Goal: Task Accomplishment & Management: Manage account settings

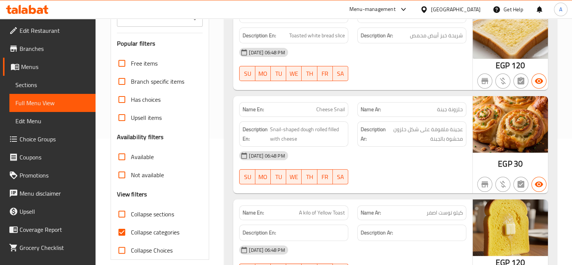
scroll to position [188, 0]
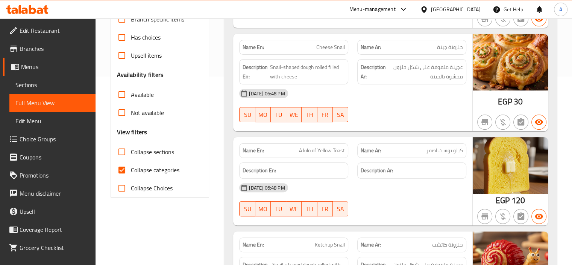
click at [147, 173] on span "Collapse categories" at bounding box center [155, 169] width 49 height 9
click at [131, 173] on input "Collapse categories" at bounding box center [122, 170] width 18 height 18
checkbox input "false"
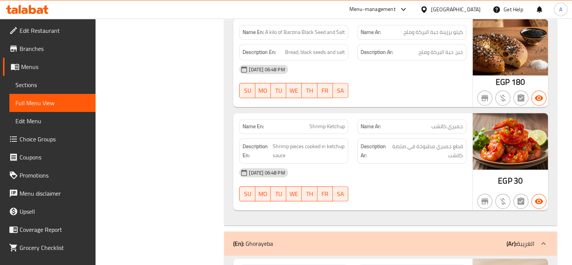
scroll to position [0, 0]
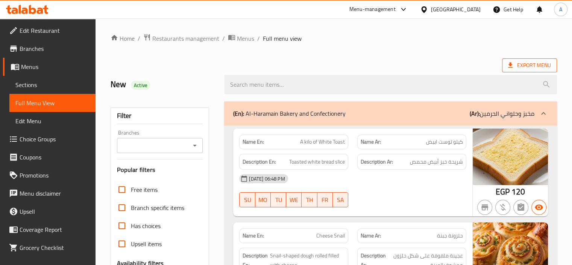
click at [518, 68] on span "Export Menu" at bounding box center [529, 65] width 43 height 9
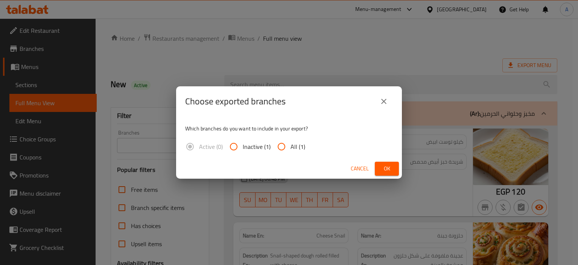
click at [284, 149] on input "All (1)" at bounding box center [281, 146] width 18 height 18
radio input "true"
click at [387, 175] on div "Cancel Ok" at bounding box center [289, 168] width 226 height 20
click at [387, 171] on span "Ok" at bounding box center [387, 168] width 12 height 9
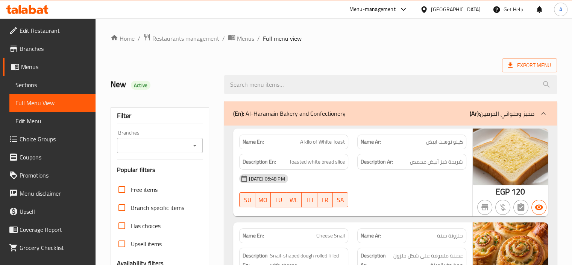
click at [46, 9] on icon at bounding box center [45, 9] width 5 height 9
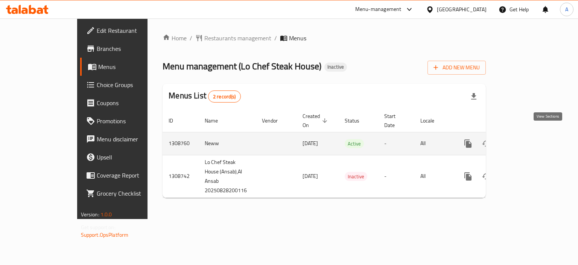
click at [527, 139] on icon "enhanced table" at bounding box center [522, 143] width 9 height 9
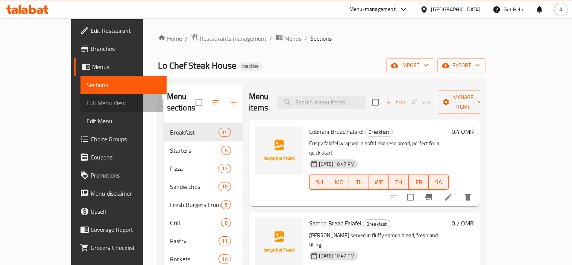
click at [87, 106] on span "Full Menu View" at bounding box center [124, 102] width 74 height 9
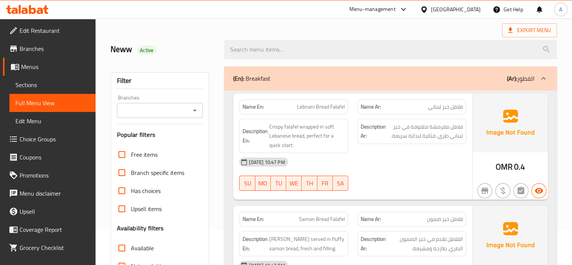
scroll to position [75, 0]
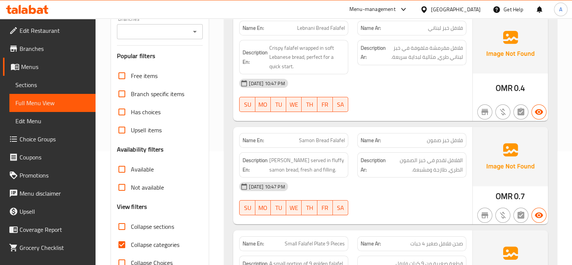
scroll to position [151, 0]
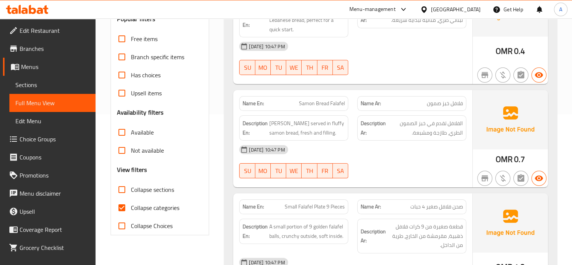
click at [149, 208] on span "Collapse categories" at bounding box center [155, 207] width 49 height 9
click at [131, 208] on input "Collapse categories" at bounding box center [122, 207] width 18 height 18
checkbox input "false"
click at [141, 189] on span "Collapse sections" at bounding box center [152, 189] width 43 height 9
click at [131, 189] on input "Collapse sections" at bounding box center [122, 189] width 18 height 18
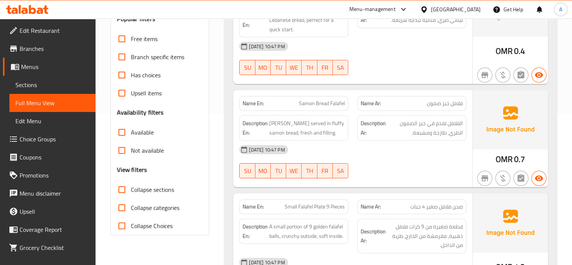
checkbox input "true"
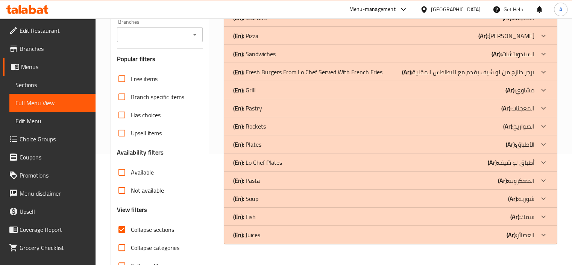
scroll to position [60, 0]
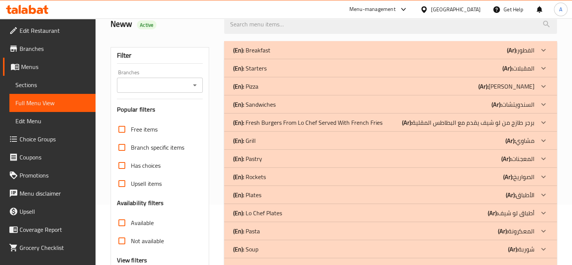
click at [258, 70] on p "(En): Starters" at bounding box center [249, 68] width 33 height 9
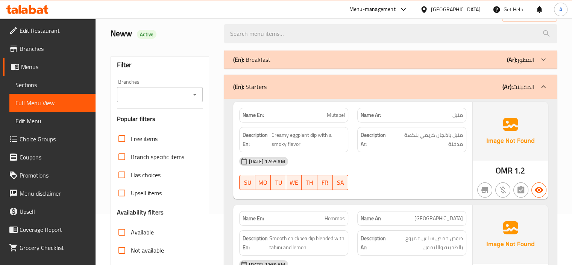
scroll to position [23, 0]
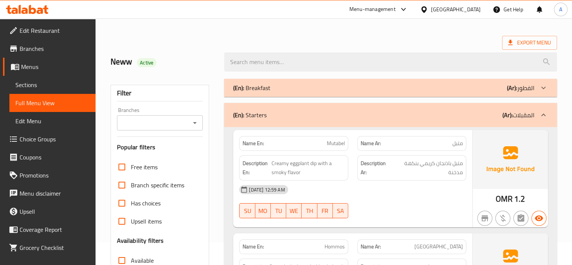
click at [340, 91] on div "(En): Breakfast (Ar): الفطور" at bounding box center [383, 87] width 301 height 9
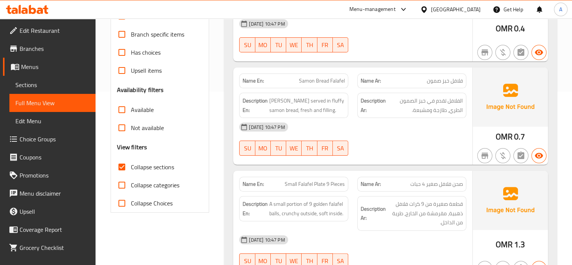
scroll to position [248, 0]
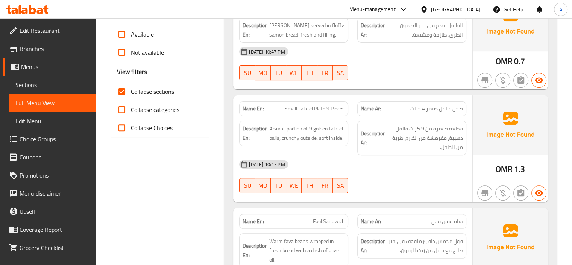
click at [312, 108] on span "Small Falafel Plate 9 Pieces" at bounding box center [315, 109] width 60 height 8
copy span "Small Falafel Plate 9 Pieces"
click at [281, 108] on p "Name En: Small Falafel Plate 9 Pieces" at bounding box center [294, 109] width 102 height 8
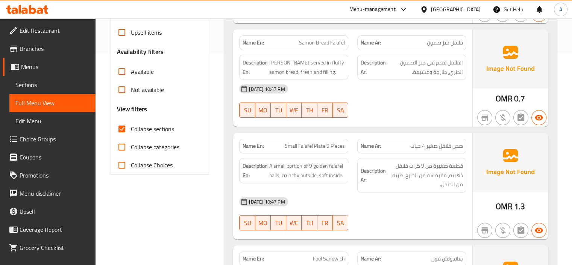
scroll to position [211, 0]
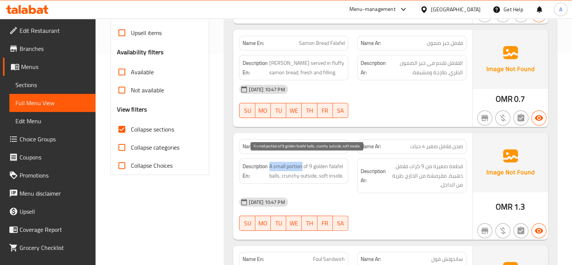
drag, startPoint x: 270, startPoint y: 165, endPoint x: 302, endPoint y: 167, distance: 32.4
click at [302, 167] on span "A small portion of 9 golden falafel balls, crunchy outside, soft inside." at bounding box center [307, 170] width 76 height 18
copy span "A small portion"
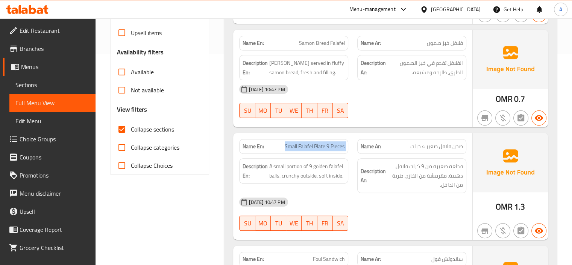
drag, startPoint x: 285, startPoint y: 146, endPoint x: 353, endPoint y: 137, distance: 68.7
click at [353, 137] on div "Name En: Small Falafel Plate 9 Pieces Name Ar: صحن فلافل صغير 4 حبات" at bounding box center [353, 146] width 236 height 24
copy span "Small Falafel Plate 9 Pieces"
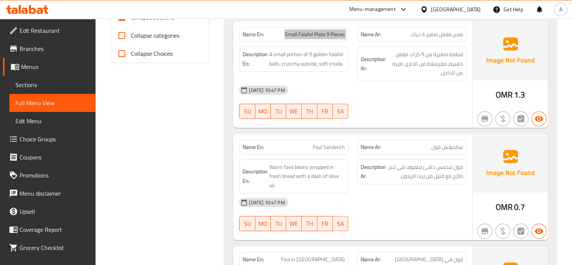
scroll to position [324, 0]
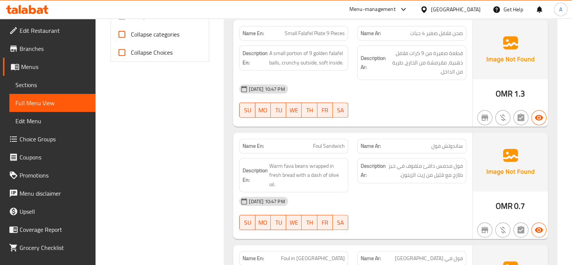
click at [313, 153] on div "Description En: Warm fava beans wrapped in fresh bread with a dash of olive oil." at bounding box center [294, 175] width 118 height 44
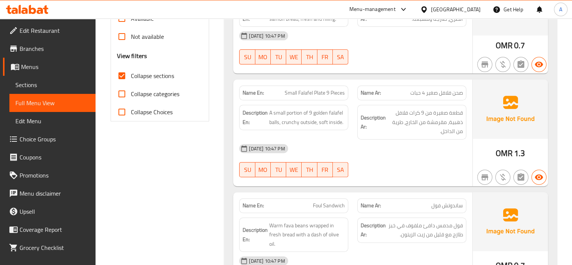
scroll to position [211, 0]
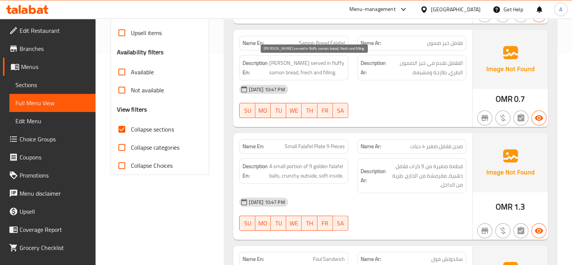
click at [315, 64] on span "Falafel served in fluffy samon bread, fresh and filling." at bounding box center [307, 67] width 76 height 18
click at [308, 62] on span "Falafel served in fluffy samon bread, fresh and filling." at bounding box center [307, 67] width 76 height 18
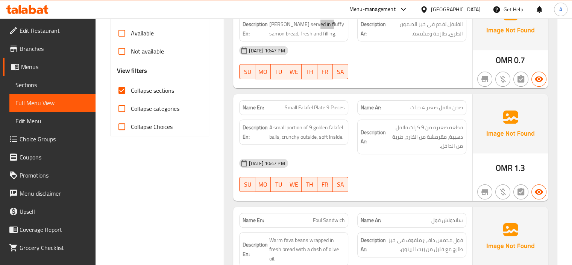
scroll to position [286, 0]
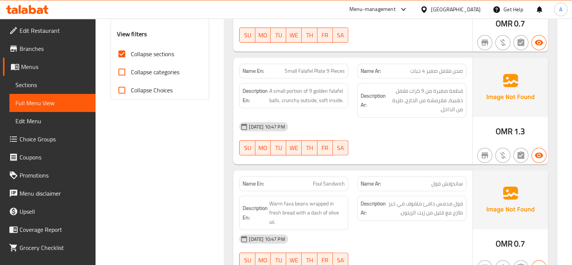
click at [292, 170] on div "Name En: Foul Sandwich Name Ar: ساندوتش فول Description En: Warm fava beans wra…" at bounding box center [352, 223] width 239 height 106
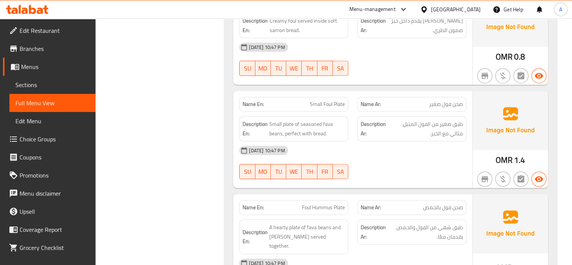
scroll to position [587, 0]
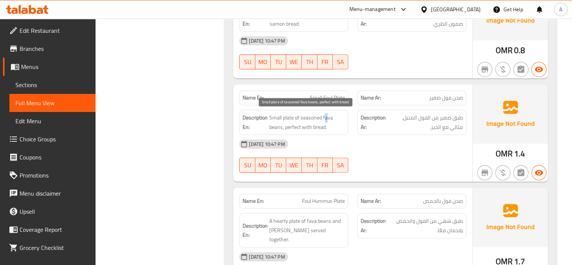
drag, startPoint x: 324, startPoint y: 116, endPoint x: 328, endPoint y: 117, distance: 4.1
click at [328, 117] on span "Small plate of seasoned fava beans, perfect with bread." at bounding box center [307, 122] width 76 height 18
drag, startPoint x: 323, startPoint y: 114, endPoint x: 283, endPoint y: 126, distance: 42.3
click at [283, 126] on span "Small plate of seasoned fava beans, perfect with bread." at bounding box center [307, 122] width 76 height 18
copy span "fava beans"
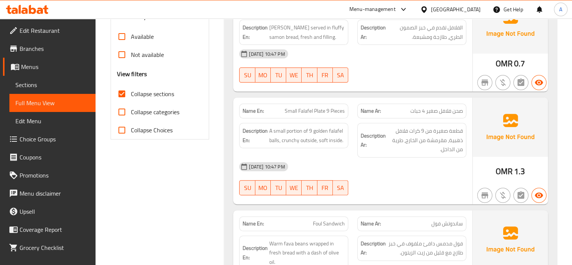
scroll to position [248, 0]
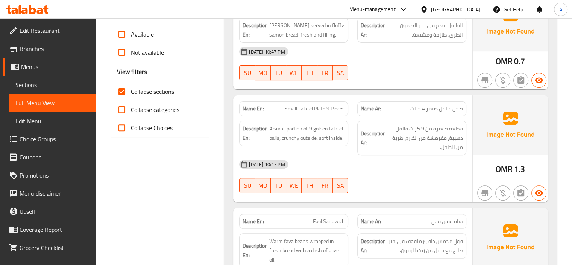
click at [316, 114] on div "Name En: Small Falafel Plate 9 Pieces" at bounding box center [293, 108] width 109 height 15
click at [290, 128] on span "A small portion of 9 golden falafel balls, crunchy outside, soft inside." at bounding box center [307, 133] width 76 height 18
copy span "portion"
click at [384, 174] on div "28-08-2025 10:47 PM SU MO TU WE TH FR SA" at bounding box center [353, 176] width 236 height 42
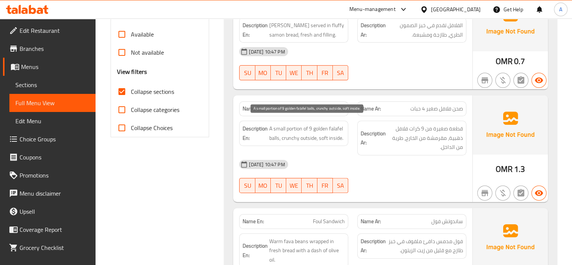
click at [288, 138] on span "A small portion of 9 golden falafel balls, crunchy outside, soft inside." at bounding box center [307, 133] width 76 height 18
copy span "crunchy"
click at [364, 180] on div "28-08-2025 10:47 PM SU MO TU WE TH FR SA" at bounding box center [353, 176] width 236 height 42
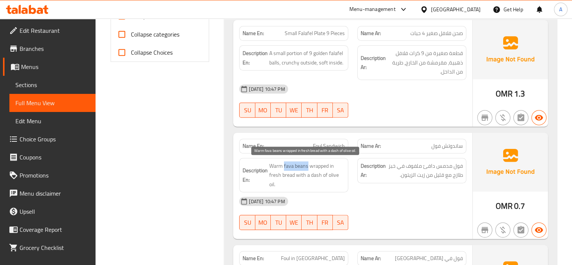
drag, startPoint x: 284, startPoint y: 164, endPoint x: 307, endPoint y: 166, distance: 23.5
click at [307, 166] on span "Warm fava beans wrapped in fresh bread with a dash of olive oil." at bounding box center [307, 175] width 76 height 28
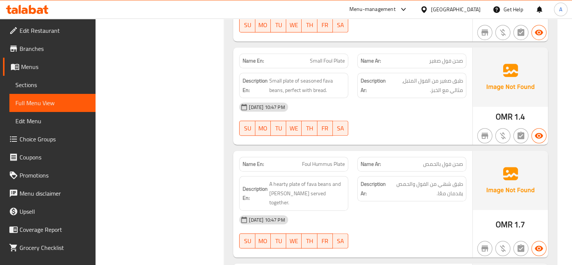
scroll to position [625, 0]
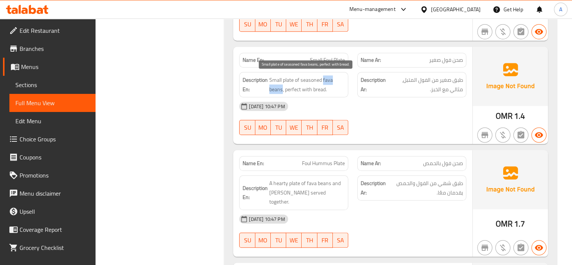
drag, startPoint x: 324, startPoint y: 77, endPoint x: 283, endPoint y: 86, distance: 42.0
click at [283, 86] on span "Small plate of seasoned fava beans, perfect with bread." at bounding box center [307, 84] width 76 height 18
copy span "fava beans"
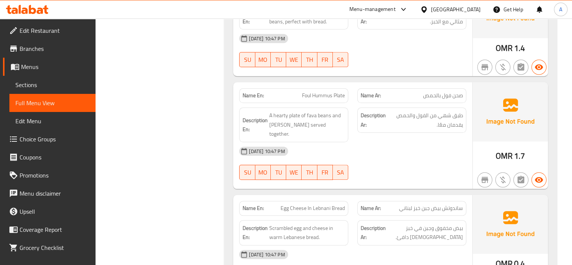
scroll to position [700, 0]
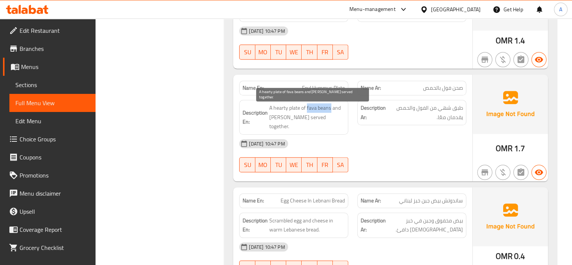
drag, startPoint x: 307, startPoint y: 106, endPoint x: 331, endPoint y: 107, distance: 24.5
click at [331, 107] on span "A hearty plate of fava beans and hummus served together." at bounding box center [307, 117] width 76 height 28
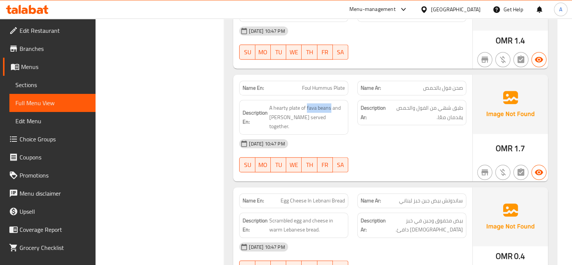
click at [324, 134] on div "28-08-2025 10:47 PM" at bounding box center [353, 143] width 236 height 18
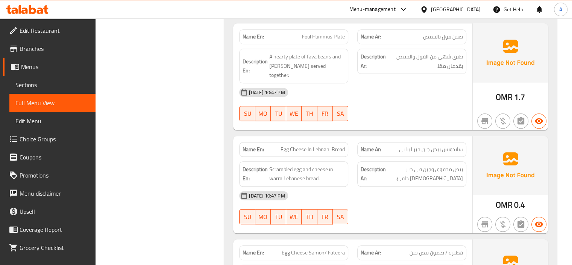
scroll to position [775, 0]
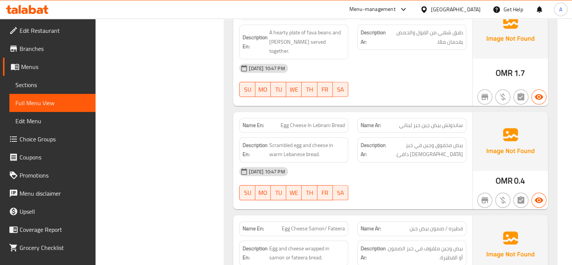
drag, startPoint x: 500, startPoint y: 22, endPoint x: 368, endPoint y: 97, distance: 151.6
click at [368, 97] on div "Name En: Lebnani Bread Falafel Name Ar: فلافل خبز لبناني Description En: Crispy…" at bounding box center [390, 209] width 333 height 1719
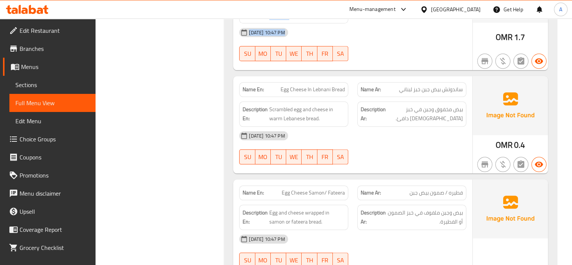
scroll to position [813, 0]
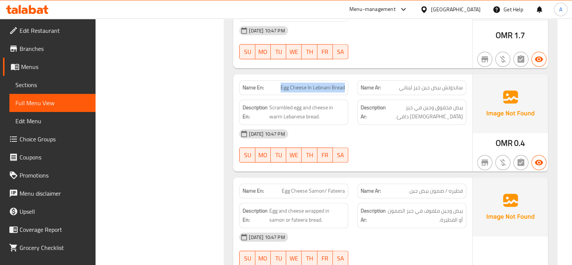
drag, startPoint x: 280, startPoint y: 78, endPoint x: 344, endPoint y: 81, distance: 64.0
click at [344, 84] on p "Name En: Egg Cheese In Lebnani Bread" at bounding box center [294, 88] width 102 height 8
copy span "Egg Cheese In Lebnani Bread"
click at [317, 103] on span "Scrambled egg and cheese in warm Lebanese bread." at bounding box center [307, 112] width 76 height 18
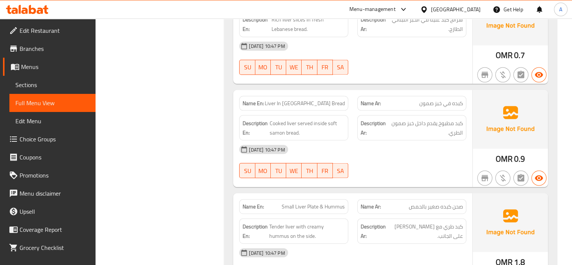
scroll to position [1339, 0]
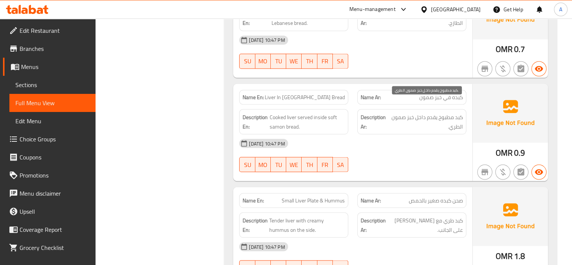
click at [459, 112] on span "كبد مطبوخ يقدم داخل خبز صمون الطري." at bounding box center [426, 121] width 74 height 18
click at [321, 112] on span "Cooked liver served inside soft samon bread." at bounding box center [307, 121] width 75 height 18
click at [293, 112] on span "Cooked liver served inside soft samon bread." at bounding box center [307, 121] width 75 height 18
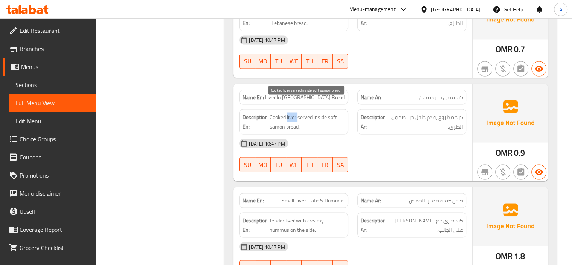
click at [293, 112] on span "Cooked liver served inside soft samon bread." at bounding box center [307, 121] width 75 height 18
copy span "liver"
click at [295, 90] on div "Name En: Liver In Samon Bread" at bounding box center [293, 97] width 109 height 15
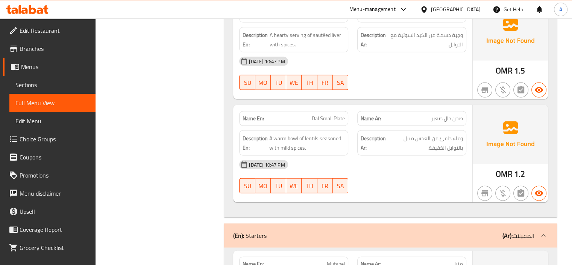
scroll to position [1640, 0]
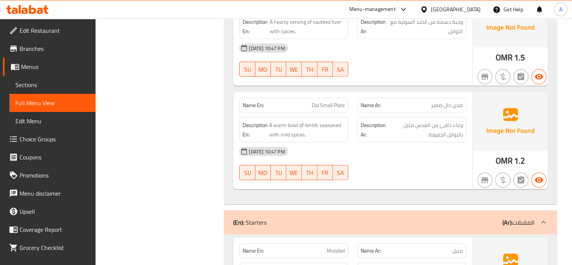
click at [57, 84] on span "Sections" at bounding box center [52, 84] width 74 height 9
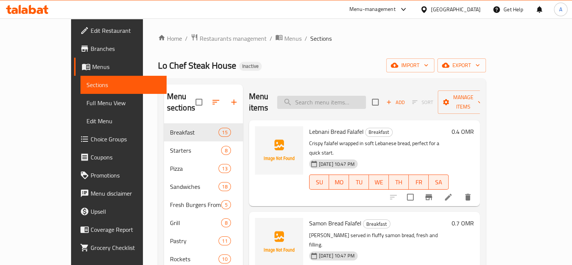
click at [323, 99] on input "search" at bounding box center [321, 102] width 89 height 13
paste input "fluffy"
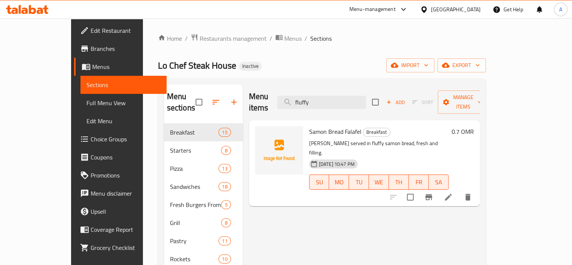
type input "fluffy"
click at [459, 190] on li at bounding box center [448, 197] width 21 height 14
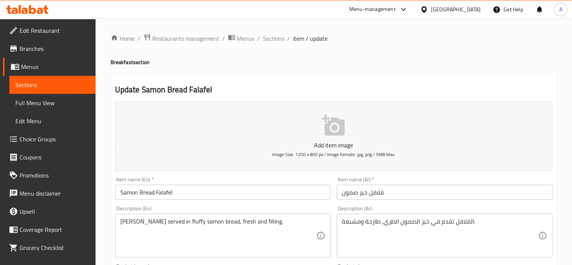
click at [399, 215] on div "الفلافل تقدم في خبز الصمون الطري، طازجة ومشبعة. Description (Ar)" at bounding box center [445, 235] width 216 height 44
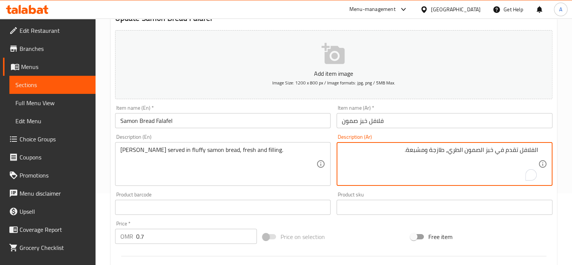
scroll to position [75, 0]
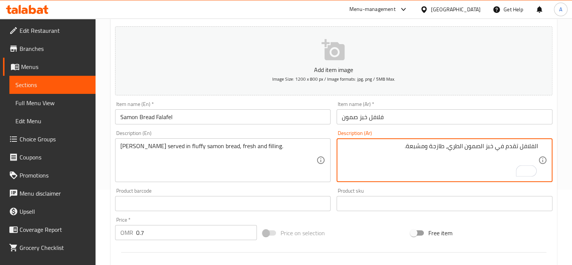
drag, startPoint x: 451, startPoint y: 149, endPoint x: 461, endPoint y: 152, distance: 10.2
click at [461, 152] on textarea "الفلافل تقدم في خبز الصمون الطري، طازجة ومشبعة." at bounding box center [440, 160] width 196 height 36
type textarea "الفلافل تقدم في خبز الصمون الفلافي، طازجة ومشبعة."
click at [445, 117] on input "فلافل خبز صمون" at bounding box center [445, 116] width 216 height 15
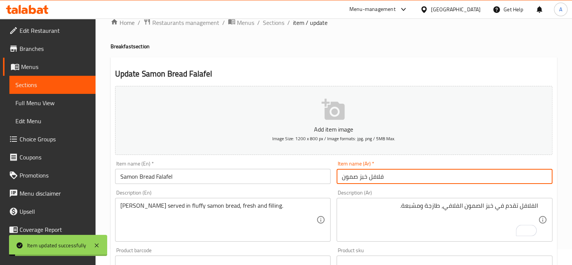
scroll to position [0, 0]
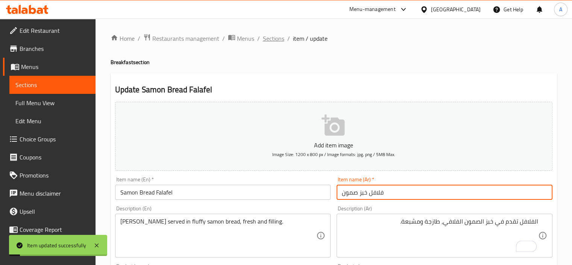
click at [278, 37] on span "Sections" at bounding box center [273, 38] width 21 height 9
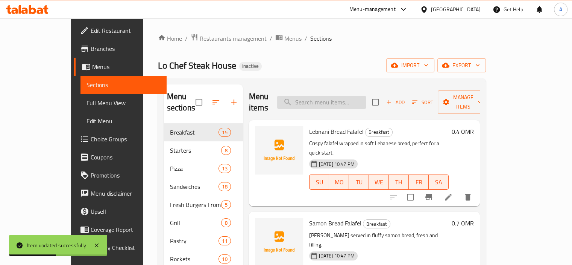
click at [334, 96] on input "search" at bounding box center [321, 102] width 89 height 13
paste input "crunchy"
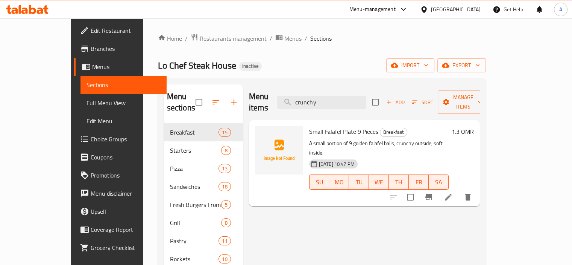
type input "crunchy"
click at [453, 192] on icon at bounding box center [448, 196] width 9 height 9
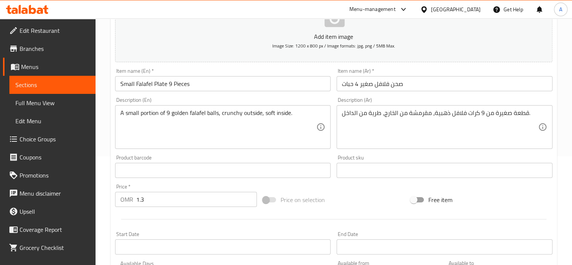
scroll to position [113, 0]
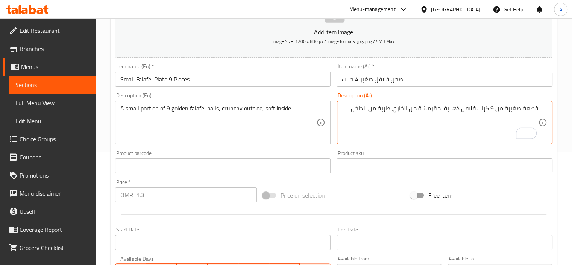
click at [414, 79] on input "صحن فلافل صغير 4 حبات" at bounding box center [445, 78] width 216 height 15
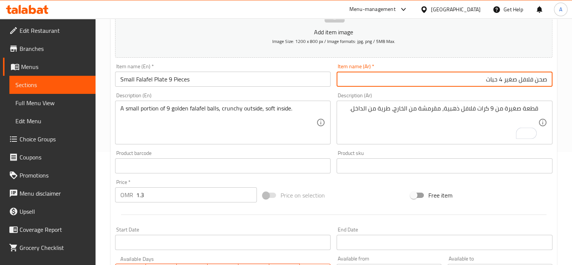
click at [503, 81] on input "صحن فلافل صغير 4 حبات" at bounding box center [445, 78] width 216 height 15
click at [494, 77] on input "صحن فلافل صغير 9 حبات" at bounding box center [445, 78] width 216 height 15
type input "صحن فلافل صغير 9 حبات"
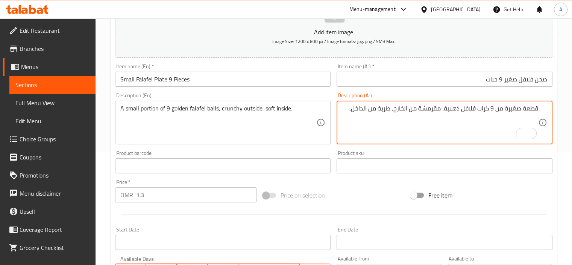
click at [533, 111] on textarea "قطعة صغيرة من 9 كرات فلافل ذهبية، مقرمشة من الخارج، طرية من الداخل." at bounding box center [440, 123] width 196 height 36
click at [438, 108] on textarea "كمية صغيرة من 9 كرات فلافل ذهبية، مقرمشة من الخارج، طرية من الداخل." at bounding box center [440, 123] width 196 height 36
type textarea "كمية صغيرة من 9 كرات فلافل ذهبية، كرانشي من الخارج، طرية من الداخل."
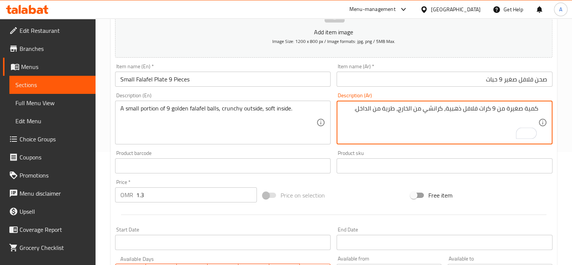
click at [468, 78] on input "صحن فلافل صغير 9 حبات" at bounding box center [445, 78] width 216 height 15
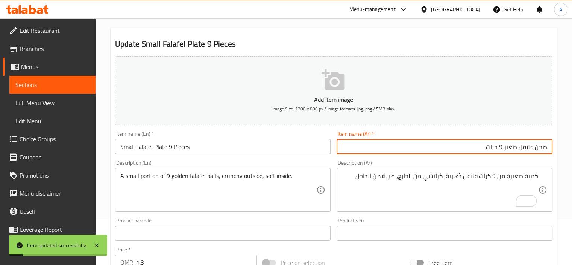
scroll to position [0, 0]
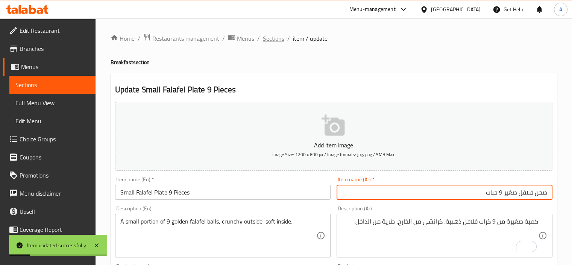
click at [276, 39] on span "Sections" at bounding box center [273, 38] width 21 height 9
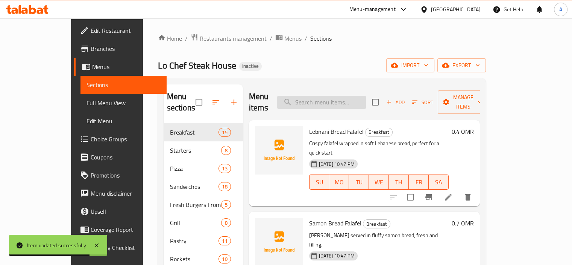
click at [320, 102] on input "search" at bounding box center [321, 102] width 89 height 13
paste input "liver"
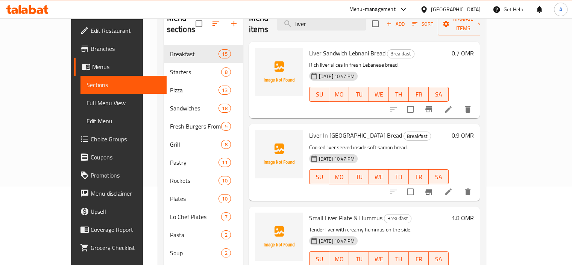
scroll to position [11, 0]
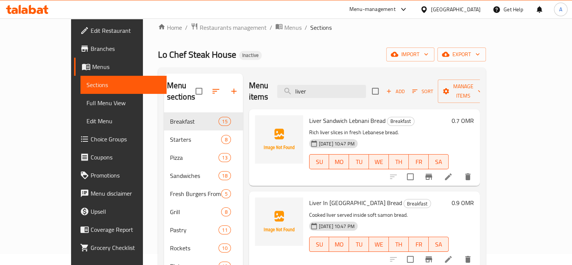
type input "liver"
click at [459, 170] on li at bounding box center [448, 177] width 21 height 14
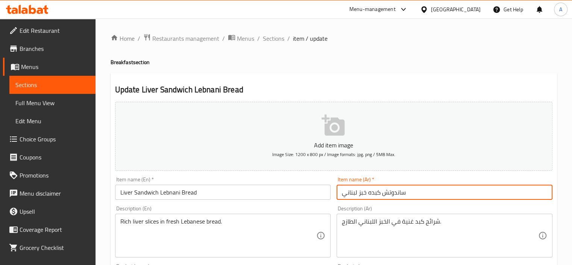
click at [371, 195] on input "ساندوتش كبده خبز لبناني" at bounding box center [445, 191] width 216 height 15
type input "ساندوتش كبده خبز لبناني"
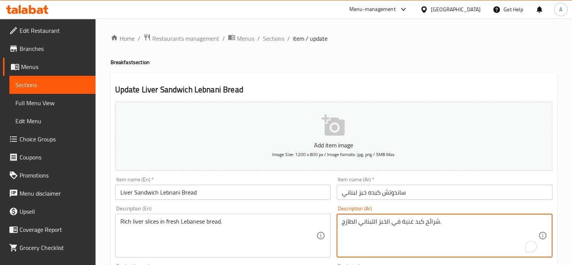
click at [420, 220] on textarea "شرائح كبد غنية في الخبز اللبناني الطازج." at bounding box center [440, 235] width 196 height 36
paste textarea "ه"
type textarea "شرائح كبده غنية في الخبز اللبناني الطازج."
click at [414, 195] on input "ساندوتش كبده خبز لبناني" at bounding box center [445, 191] width 216 height 15
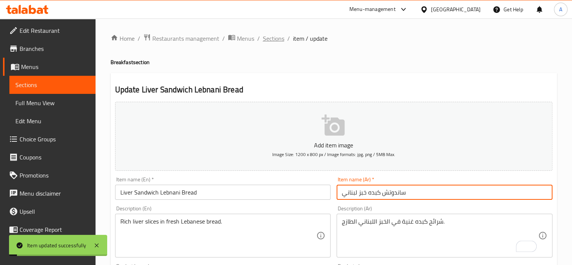
click at [268, 40] on span "Sections" at bounding box center [273, 38] width 21 height 9
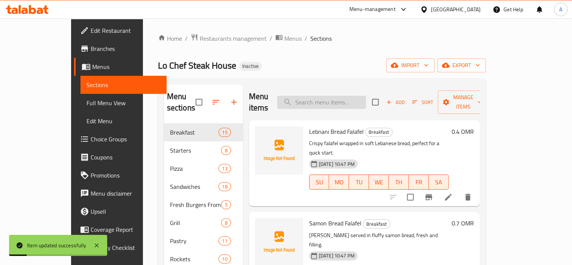
click at [337, 100] on input "search" at bounding box center [321, 102] width 89 height 13
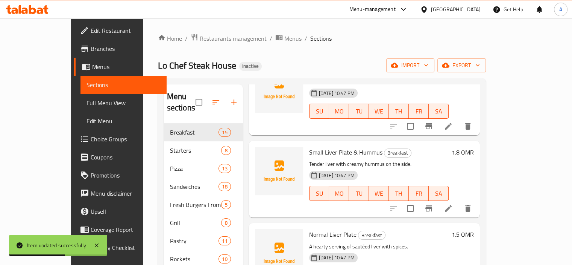
scroll to position [151, 0]
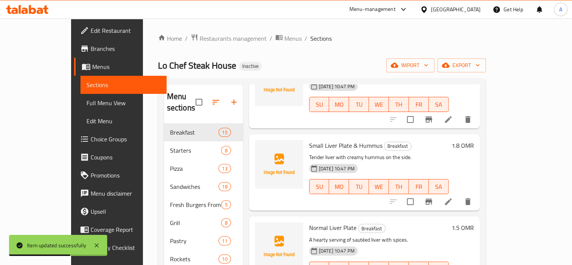
type input "liver"
click at [453, 115] on icon at bounding box center [448, 119] width 9 height 9
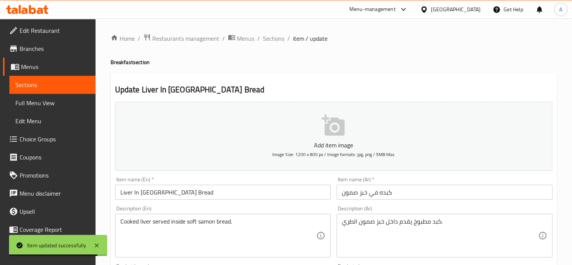
click at [436, 222] on textarea "كبد مطبوخ يقدم داخل خبز صمون الطري." at bounding box center [440, 235] width 196 height 36
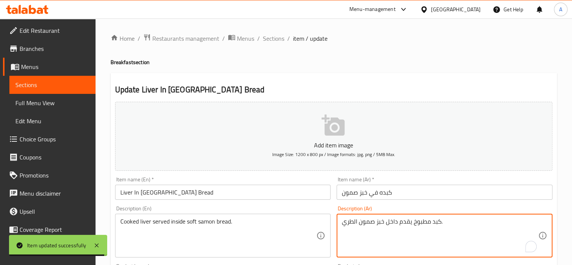
paste textarea "ه"
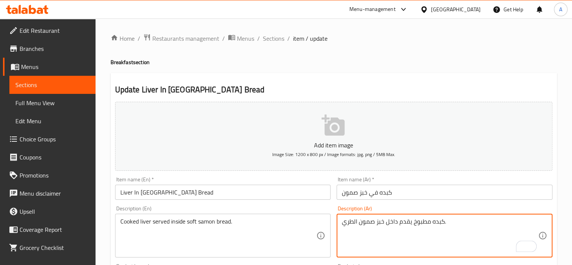
click at [414, 222] on textarea "كبده مطبوخ يقدم داخل خبز صمون الطري." at bounding box center [440, 235] width 196 height 36
click at [412, 223] on textarea "كبده مطبوخ يقدم داخل خبز صمون الطري." at bounding box center [440, 235] width 196 height 36
click at [407, 221] on textarea "كبده مطبوخة يقدم داخل خبز صمون الطري." at bounding box center [440, 235] width 196 height 36
type textarea "كبده مطبوخة تقدم داخل خبز صمون الطري."
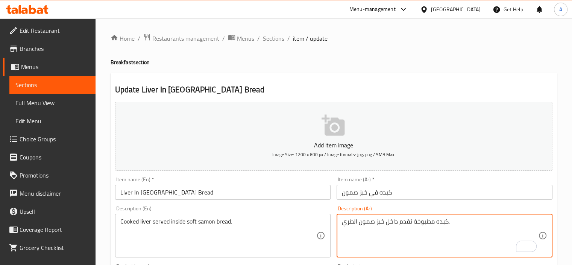
click at [397, 192] on input "كبده في خبز صمون" at bounding box center [445, 191] width 216 height 15
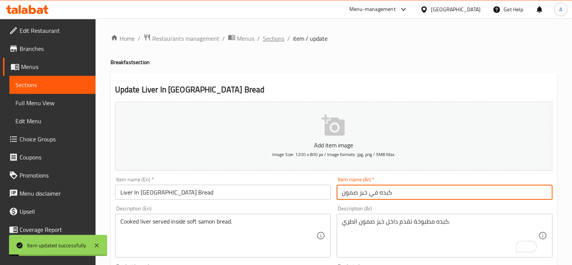
click at [278, 38] on span "Sections" at bounding box center [273, 38] width 21 height 9
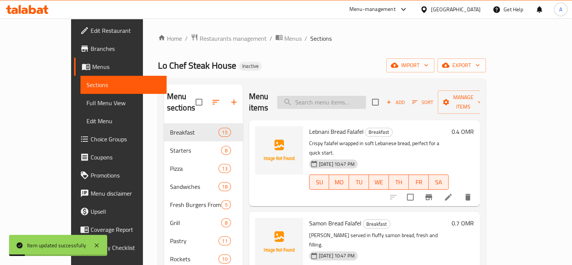
click at [337, 96] on input "search" at bounding box center [321, 102] width 89 height 13
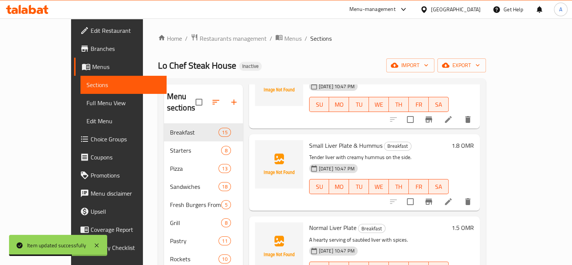
scroll to position [188, 0]
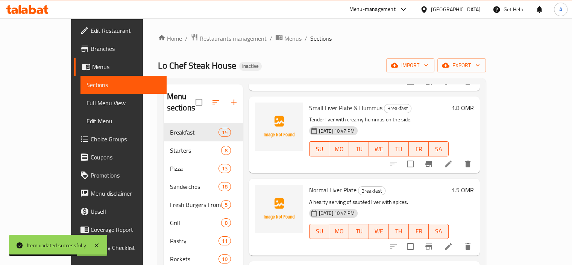
type input "liver"
click at [459, 157] on li at bounding box center [448, 164] width 21 height 14
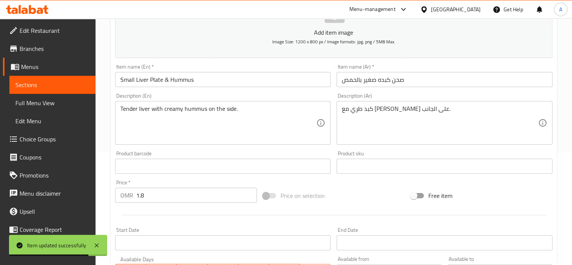
scroll to position [113, 0]
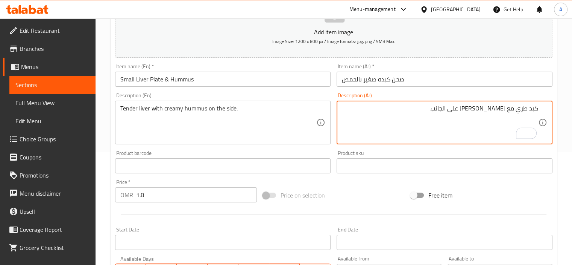
click at [533, 108] on textarea "كبد طري مع حمص كريمي على الجانب." at bounding box center [440, 123] width 196 height 36
paste textarea "ه"
click at [512, 106] on textarea "كبده طري مع حمص كريمي على الجانب." at bounding box center [440, 123] width 196 height 36
type textarea "كبده طرية مع حمص كريمي على الجانب."
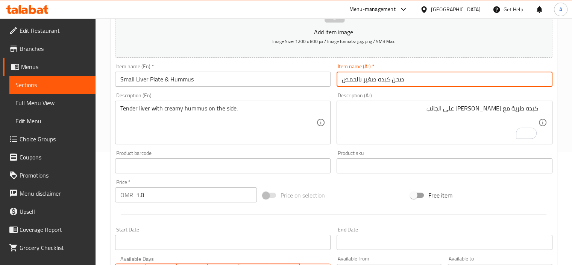
click at [429, 81] on input "صحن كبده صغير بالحمص" at bounding box center [445, 78] width 216 height 15
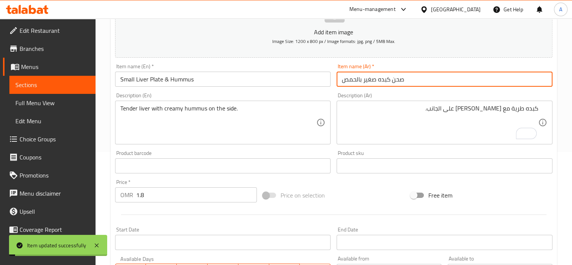
scroll to position [0, 0]
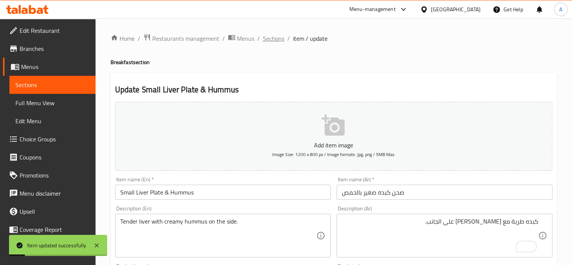
click at [278, 39] on span "Sections" at bounding box center [273, 38] width 21 height 9
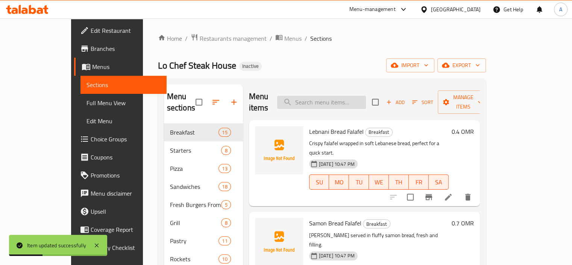
click at [358, 100] on input "search" at bounding box center [321, 102] width 89 height 13
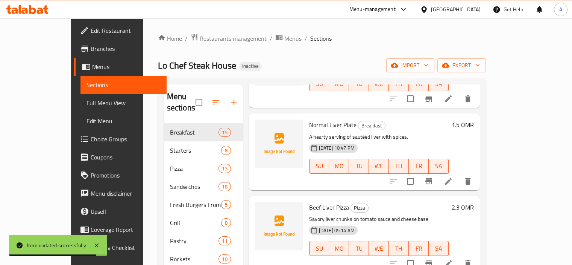
scroll to position [263, 0]
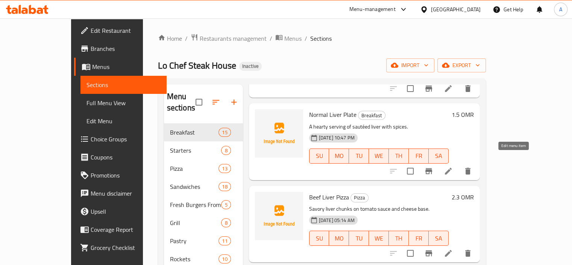
type input "liver"
click at [452, 167] on icon at bounding box center [448, 170] width 7 height 7
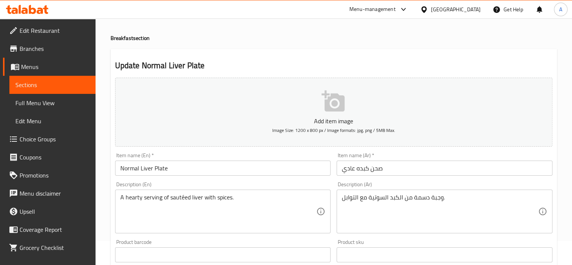
scroll to position [38, 0]
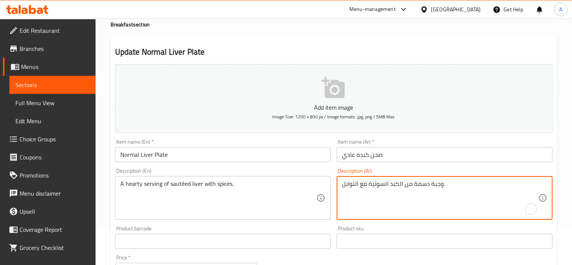
drag, startPoint x: 390, startPoint y: 182, endPoint x: 398, endPoint y: 187, distance: 9.8
paste textarea "ه"
type textarea "وجبة دسمة من الكبده السوتية مع التوابل."
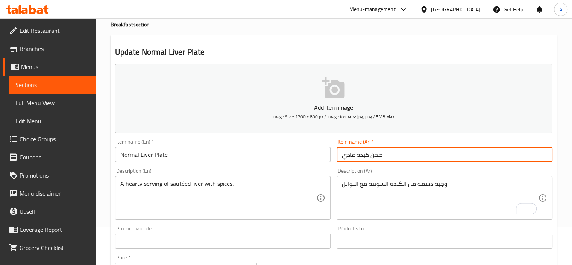
click at [381, 150] on input "صحن كبده عادي" at bounding box center [445, 154] width 216 height 15
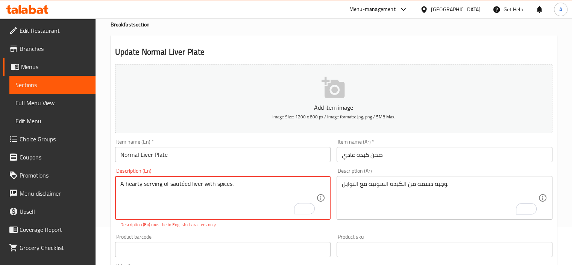
click at [183, 183] on textarea "A hearty serving of sautéed liver with spices." at bounding box center [218, 198] width 196 height 36
type textarea "A hearty serving of sauteed liver with spices."
click at [232, 149] on input "Normal Liver Plate" at bounding box center [223, 154] width 216 height 15
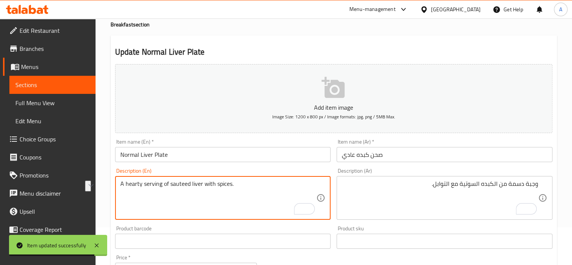
drag, startPoint x: 161, startPoint y: 185, endPoint x: 119, endPoint y: 184, distance: 41.8
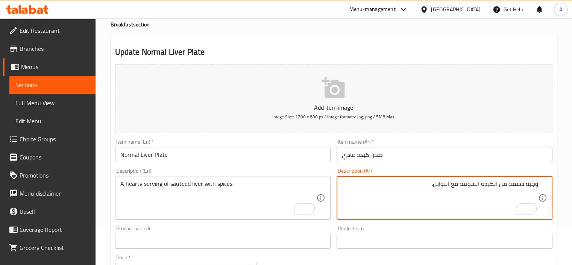
drag, startPoint x: 511, startPoint y: 185, endPoint x: 534, endPoint y: 184, distance: 23.3
drag, startPoint x: 510, startPoint y: 186, endPoint x: 541, endPoint y: 184, distance: 30.6
click at [541, 184] on div "وجبة دسمة من الكبده السوتية مع التوابل. Description (Ar)" at bounding box center [445, 198] width 216 height 44
paste textarea "يرتي سيرفنج"
type textarea "هيرتي سيرفنج من الكبده السوتية مع التوابل."
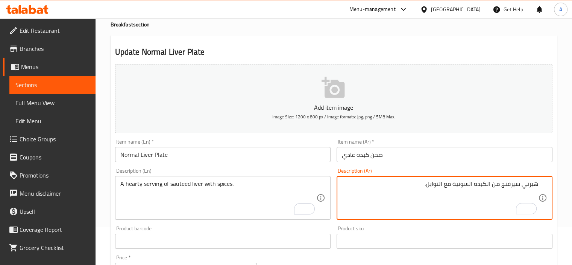
click at [408, 155] on input "صحن كبده عادي" at bounding box center [445, 154] width 216 height 15
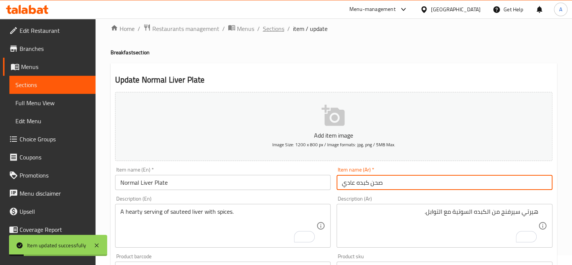
scroll to position [0, 0]
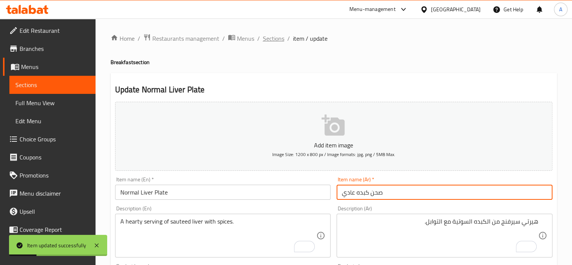
click at [272, 39] on span "Sections" at bounding box center [273, 38] width 21 height 9
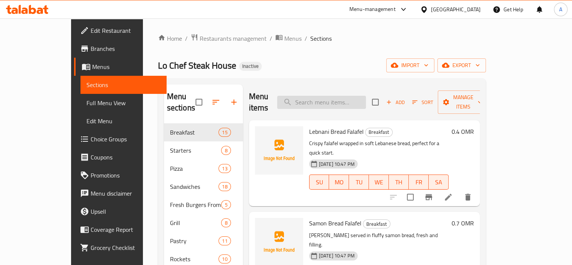
click at [352, 103] on input "search" at bounding box center [321, 102] width 89 height 13
paste input "fava beans"
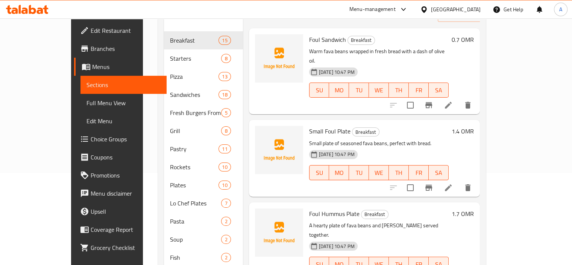
scroll to position [49, 0]
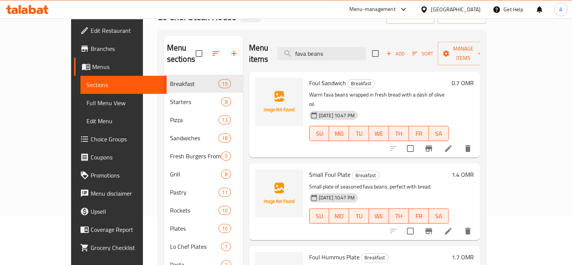
type input "fava beans"
click at [453, 226] on icon at bounding box center [448, 230] width 9 height 9
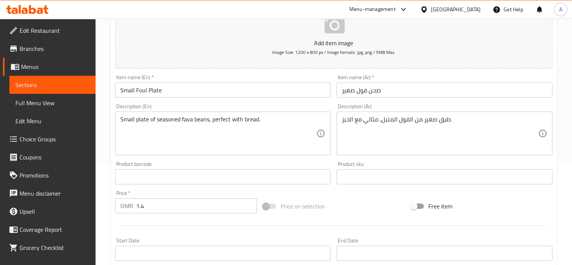
scroll to position [113, 0]
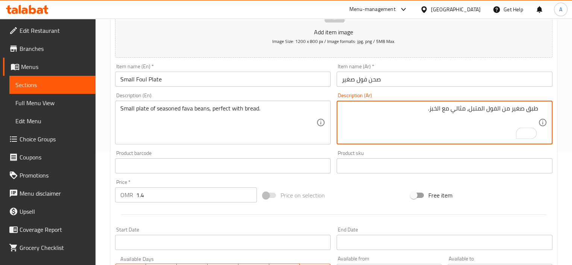
click at [487, 107] on textarea "طبق صغير من الفول المتبل، مثالي مع الخبز." at bounding box center [440, 123] width 196 height 36
type textarea "طبق صغير من الفول المدمس المتبل، مثالي مع الخبز."
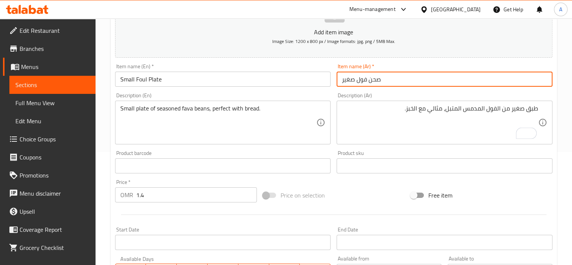
click at [430, 85] on input "صحن فول صغير" at bounding box center [445, 78] width 216 height 15
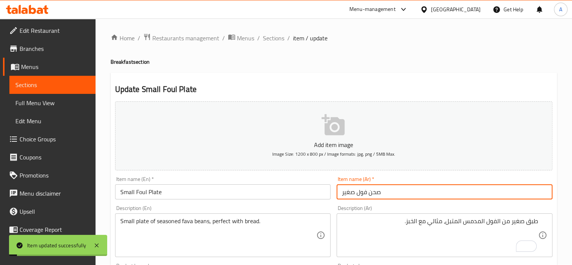
scroll to position [0, 0]
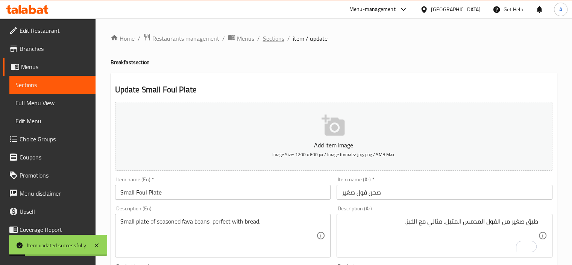
click at [278, 37] on span "Sections" at bounding box center [273, 38] width 21 height 9
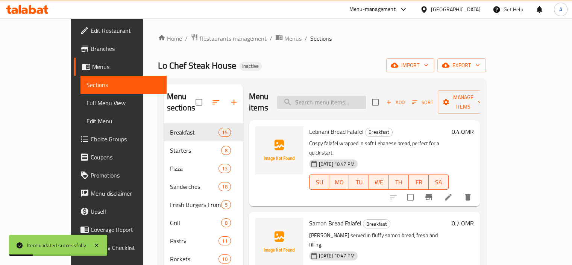
click at [333, 96] on input "search" at bounding box center [321, 102] width 89 height 13
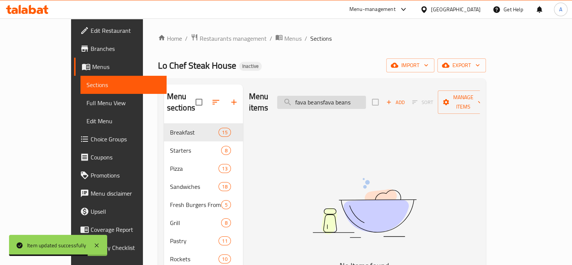
drag, startPoint x: 376, startPoint y: 99, endPoint x: 347, endPoint y: 93, distance: 29.3
click at [347, 96] on input "fava beansfava beans" at bounding box center [321, 102] width 89 height 13
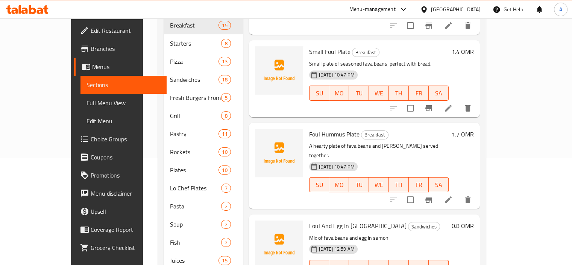
scroll to position [113, 0]
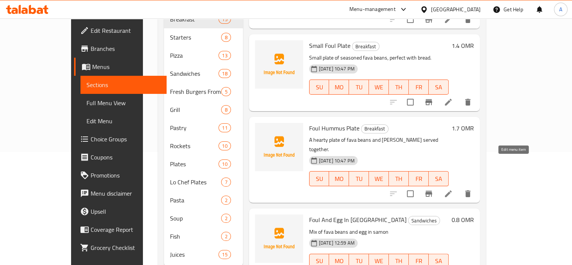
type input "fava beans"
click at [453, 189] on icon at bounding box center [448, 193] width 9 height 9
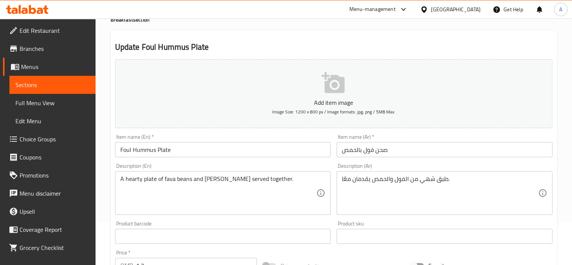
scroll to position [75, 0]
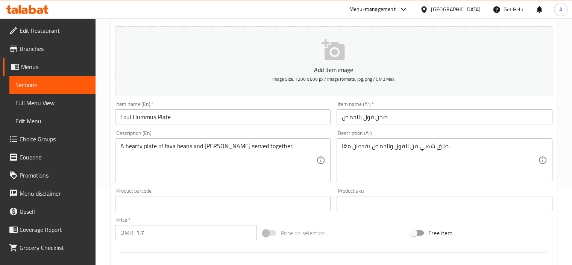
click at [456, 155] on textarea "طبق شهي من الفول والحمص يقدمان معًا." at bounding box center [440, 160] width 196 height 36
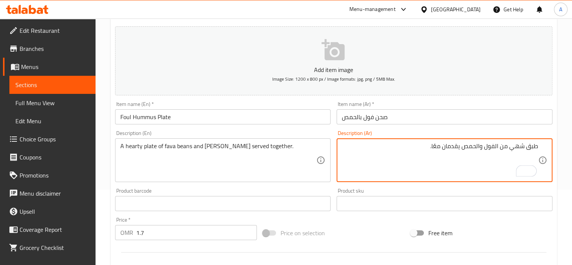
click at [484, 145] on textarea "طبق شهي من الفول والحمص يقدمان معًا." at bounding box center [440, 160] width 196 height 36
type textarea "طبق شهي من الفول المدمس والحمص يقدمان معًا."
click at [432, 120] on input "صحن فول بالحمص" at bounding box center [445, 116] width 216 height 15
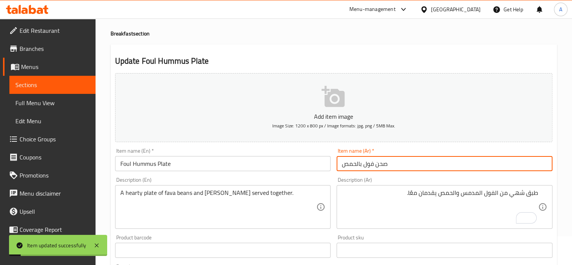
scroll to position [0, 0]
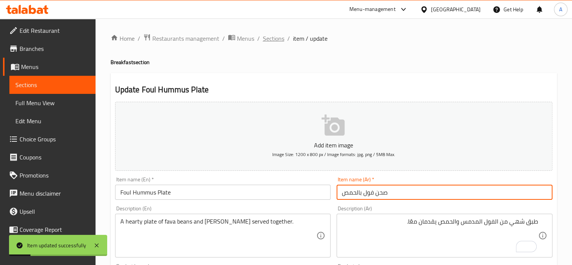
click at [273, 37] on span "Sections" at bounding box center [273, 38] width 21 height 9
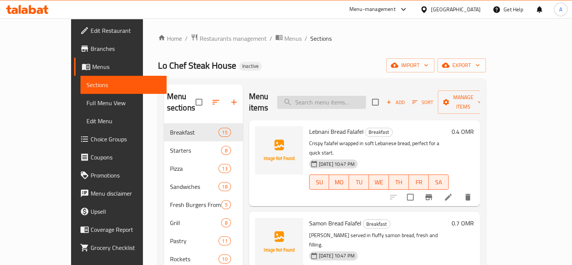
click at [345, 102] on input "search" at bounding box center [321, 102] width 89 height 13
paste input "Egg Cheese In Lebnani Bread"
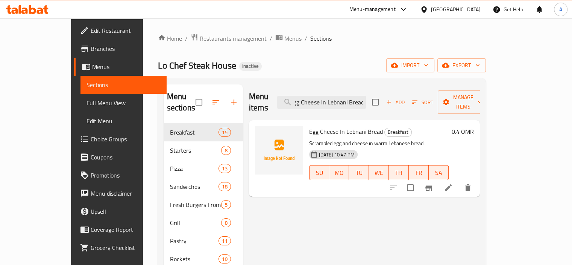
type input "Egg Cheese In Lebnani Bread"
click at [453, 183] on icon at bounding box center [448, 187] width 9 height 9
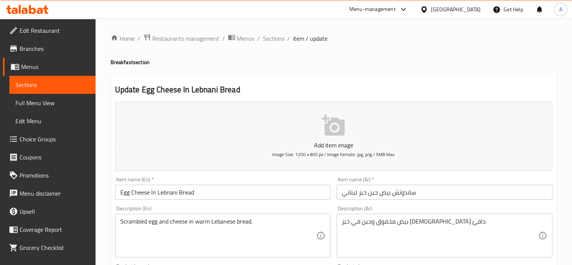
drag, startPoint x: 411, startPoint y: 173, endPoint x: 430, endPoint y: 197, distance: 30.6
click at [430, 197] on input "ساندوتش بيض جبن خبز لبناني" at bounding box center [445, 191] width 216 height 15
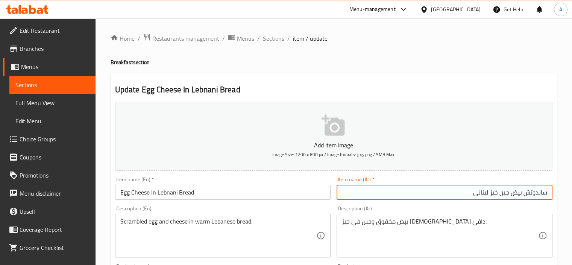
click at [202, 194] on input "Egg Cheese In Lebnani Bread" at bounding box center [223, 191] width 216 height 15
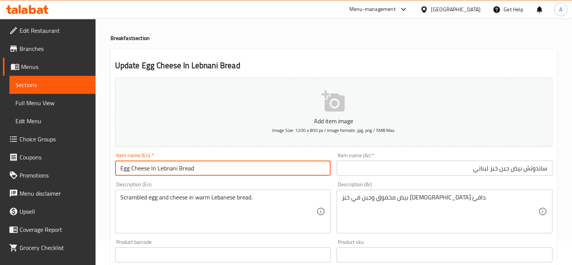
scroll to position [38, 0]
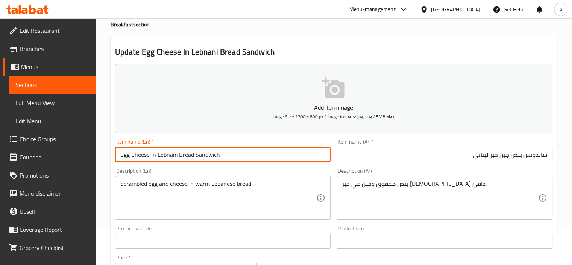
drag, startPoint x: 163, startPoint y: 154, endPoint x: 243, endPoint y: 157, distance: 81.0
click at [243, 157] on input "Egg Cheese In Lebnani Bread Sandwich" at bounding box center [223, 154] width 216 height 15
type input "Egg Cheese In Lebnani Bread Sandwich"
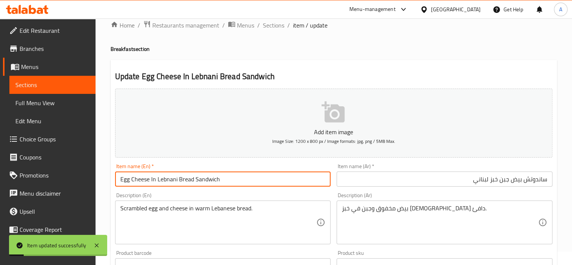
scroll to position [0, 0]
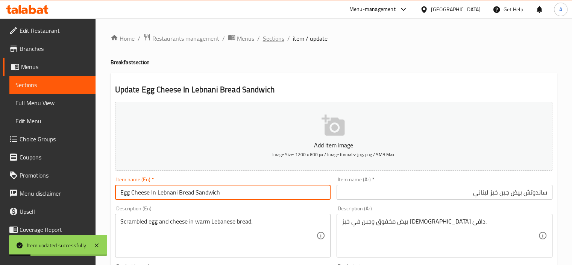
click at [268, 36] on span "Sections" at bounding box center [273, 38] width 21 height 9
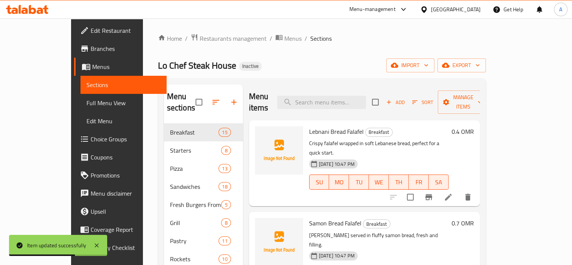
click at [294, 72] on div "Home / Restaurants management / Menus / Sections Lo Chef Steak House Inactive i…" at bounding box center [322, 208] width 328 height 351
click at [87, 104] on span "Full Menu View" at bounding box center [124, 102] width 74 height 9
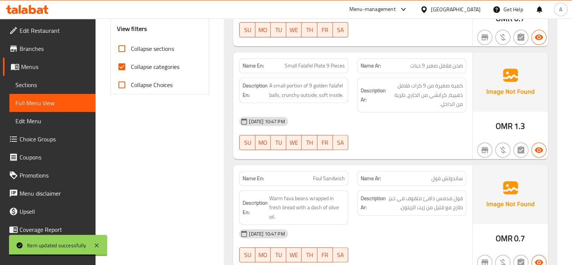
scroll to position [301, 0]
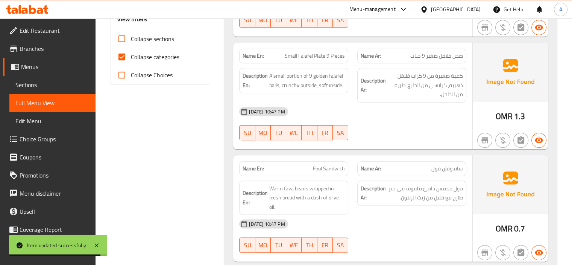
click at [151, 43] on span "Collapse sections" at bounding box center [152, 38] width 43 height 9
click at [131, 43] on input "Collapse sections" at bounding box center [122, 39] width 18 height 18
checkbox input "true"
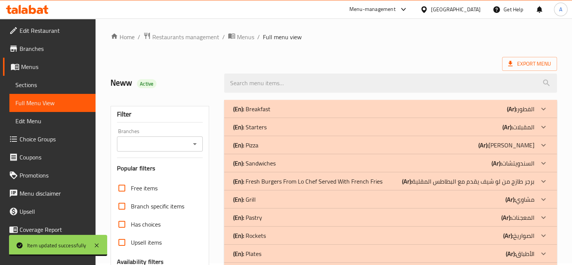
scroll to position [0, 0]
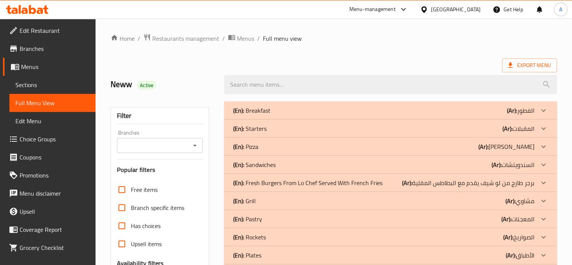
click at [309, 131] on div "(En): Starters (Ar): المقبلات" at bounding box center [383, 128] width 301 height 9
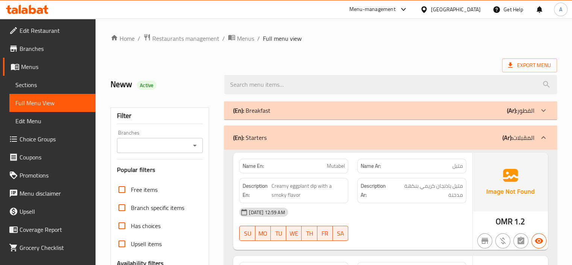
click at [298, 105] on div "(En): Breakfast (Ar): الفطور" at bounding box center [390, 110] width 333 height 18
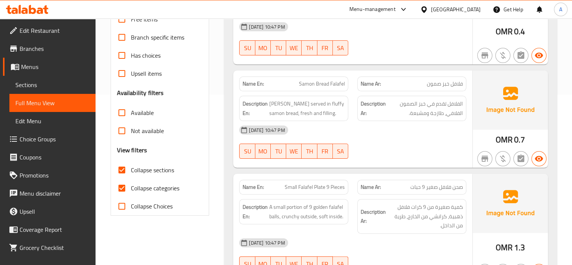
scroll to position [226, 0]
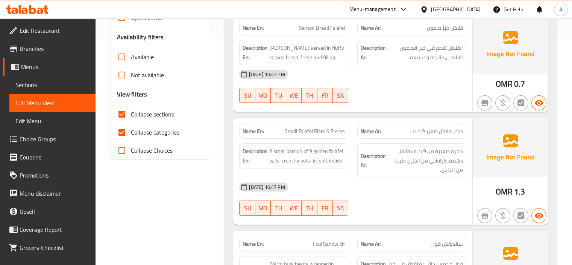
click at [147, 134] on span "Collapse categories" at bounding box center [155, 132] width 49 height 9
click at [131, 134] on input "Collapse categories" at bounding box center [122, 132] width 18 height 18
checkbox input "false"
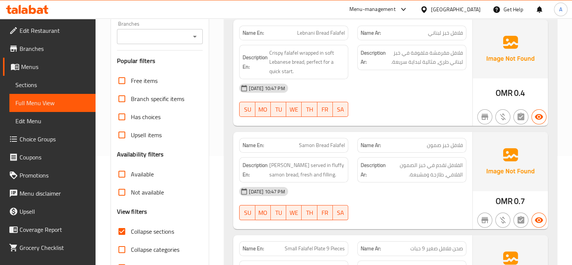
scroll to position [38, 0]
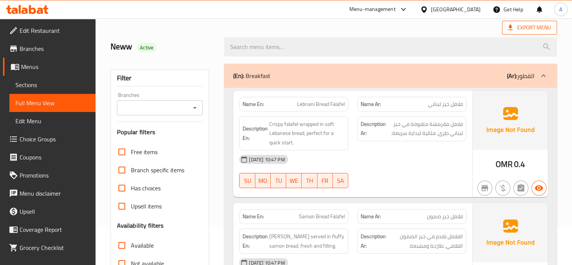
click at [533, 30] on span "Export Menu" at bounding box center [529, 27] width 43 height 9
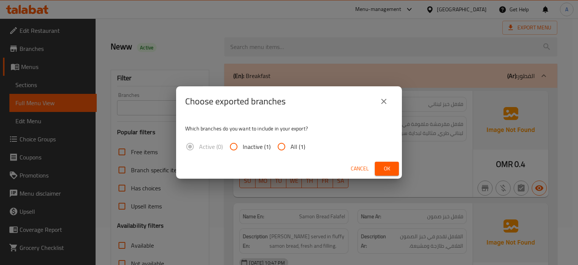
click at [282, 146] on input "All (1)" at bounding box center [281, 146] width 18 height 18
radio input "true"
click at [392, 171] on span "Ok" at bounding box center [387, 168] width 12 height 9
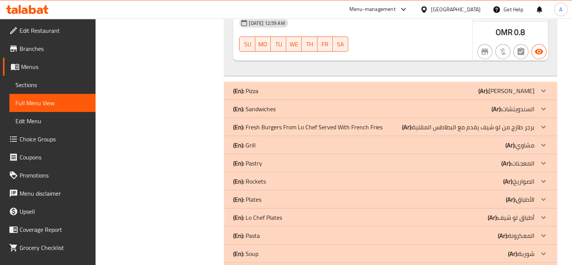
scroll to position [2668, 0]
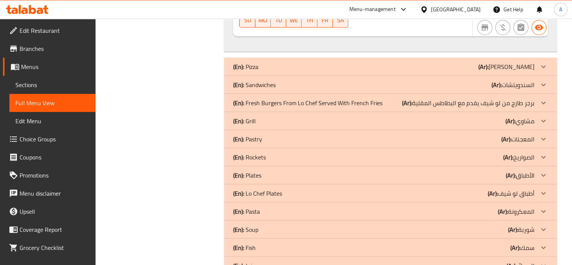
click at [38, 79] on link "Sections" at bounding box center [52, 85] width 86 height 18
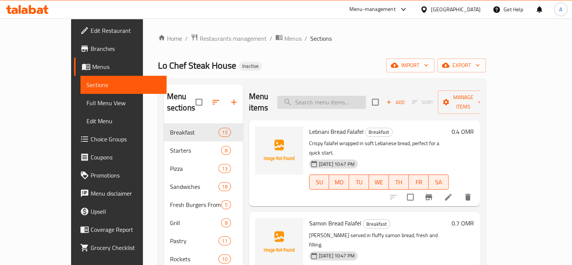
click at [323, 97] on input "search" at bounding box center [321, 102] width 89 height 13
click at [87, 100] on span "Full Menu View" at bounding box center [124, 102] width 74 height 9
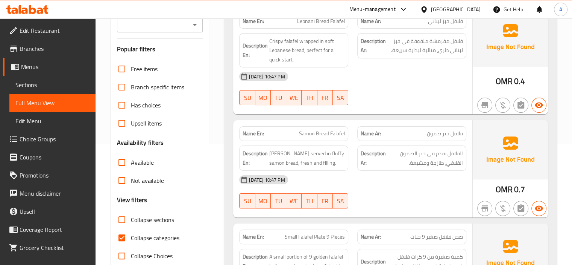
scroll to position [263, 0]
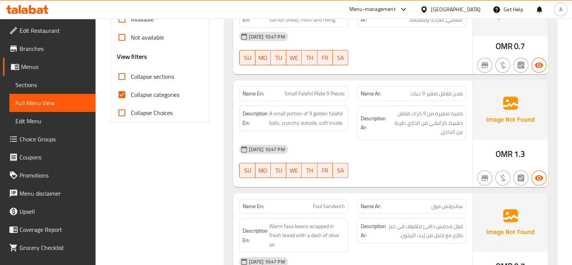
click at [138, 82] on label "Collapse sections" at bounding box center [143, 76] width 61 height 18
click at [131, 82] on input "Collapse sections" at bounding box center [122, 76] width 18 height 18
checkbox input "true"
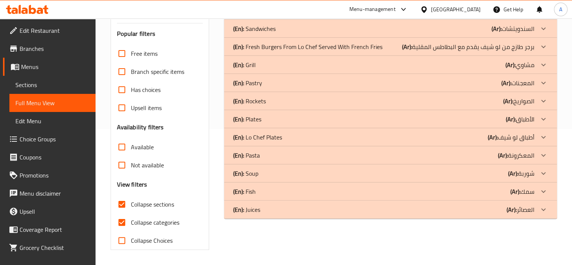
scroll to position [135, 0]
click at [147, 93] on span "Has choices" at bounding box center [146, 89] width 30 height 9
click at [131, 93] on input "Has choices" at bounding box center [122, 90] width 18 height 18
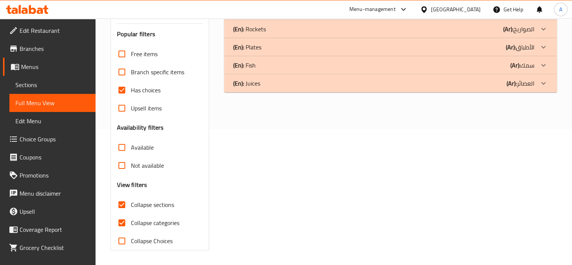
click at [147, 93] on span "Has choices" at bounding box center [146, 89] width 30 height 9
click at [131, 93] on input "Has choices" at bounding box center [122, 90] width 18 height 18
checkbox input "false"
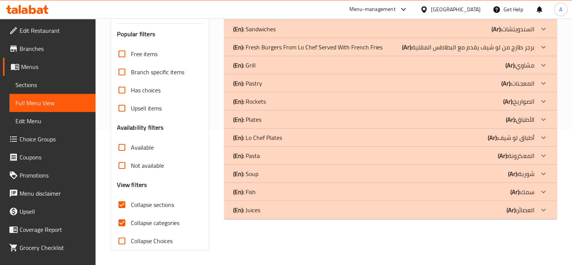
scroll to position [38, 0]
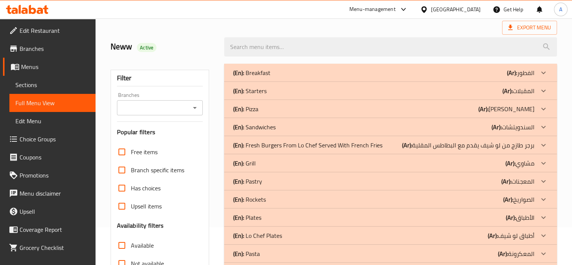
click at [281, 92] on div "(En): Starters (Ar): المقبلات" at bounding box center [383, 90] width 301 height 9
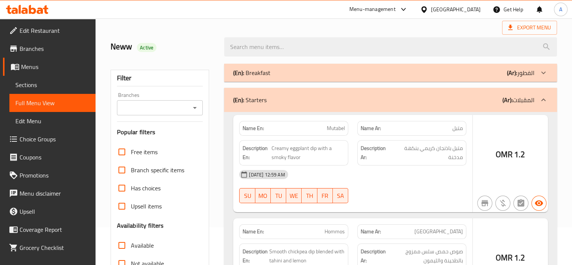
click at [274, 75] on div "(En): Breakfast (Ar): الفطور" at bounding box center [383, 72] width 301 height 9
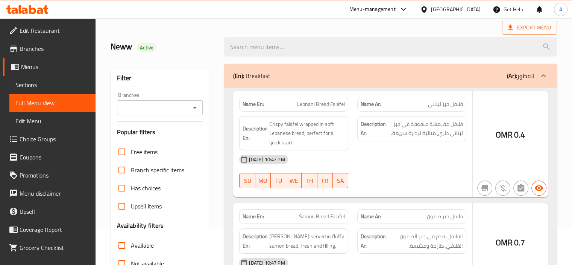
scroll to position [33, 0]
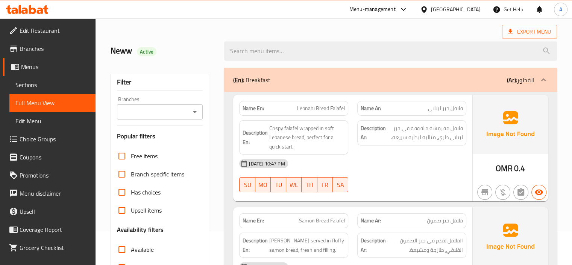
checkbox input "false"
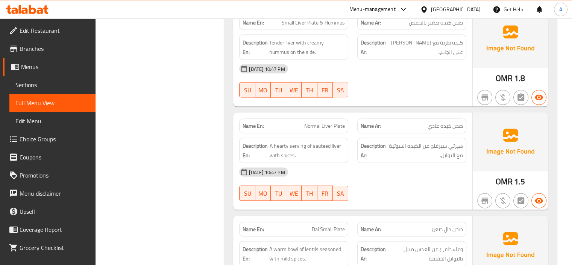
scroll to position [1750, 0]
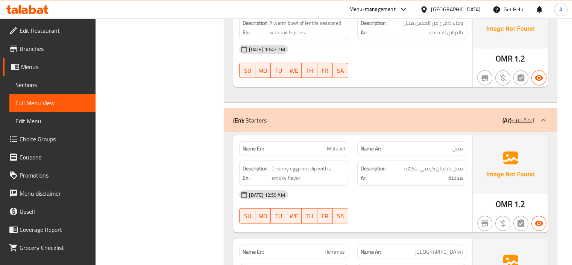
click at [258, 116] on p "(En): Starters" at bounding box center [249, 120] width 33 height 9
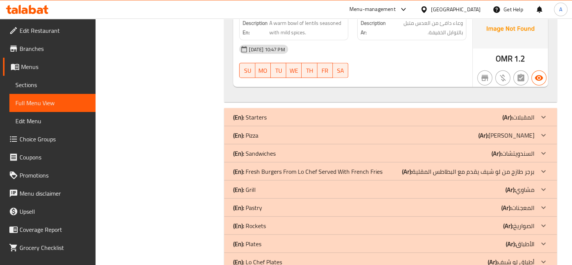
scroll to position [1600, 0]
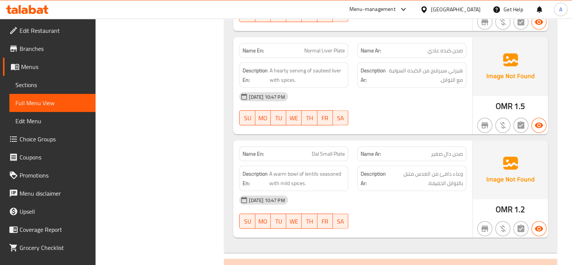
click at [251, 47] on strong "Name En:" at bounding box center [253, 51] width 21 height 8
copy strong "Name En:"
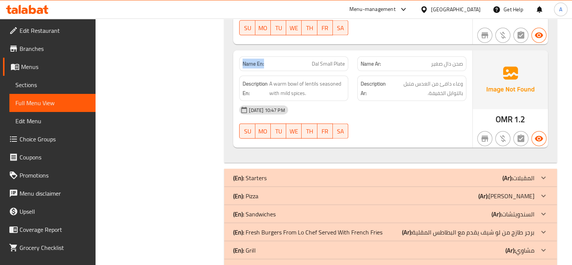
scroll to position [1750, 0]
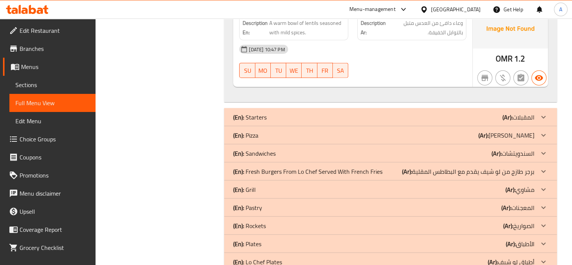
click at [281, 113] on div "(En): Starters (Ar): المقبلات" at bounding box center [383, 117] width 301 height 9
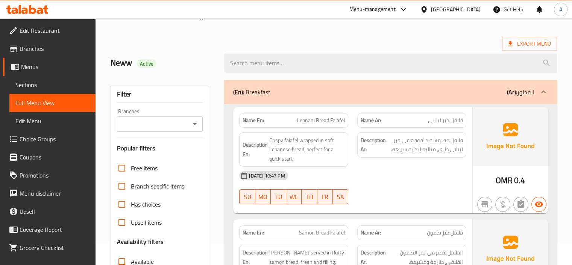
scroll to position [20, 0]
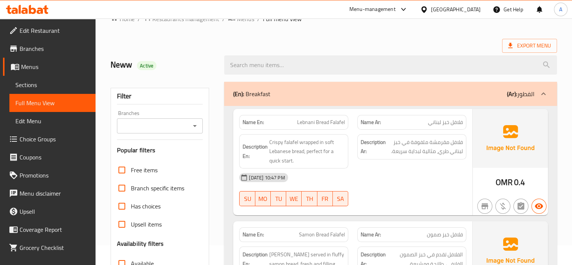
click at [256, 119] on strong "Name En:" at bounding box center [253, 122] width 21 height 8
copy strong "Name En:"
click at [284, 84] on div "(En): Breakfast (Ar): الفطور" at bounding box center [390, 94] width 333 height 24
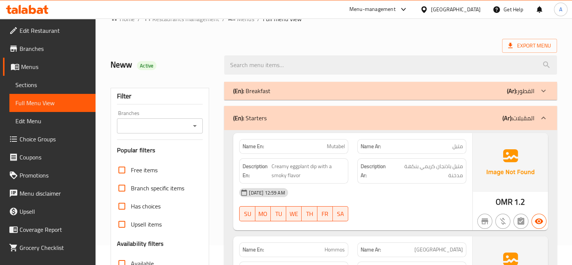
click at [196, 49] on div "Neww Active" at bounding box center [163, 64] width 114 height 33
click at [41, 48] on span "Branches" at bounding box center [55, 48] width 70 height 9
